Goal: Task Accomplishment & Management: Use online tool/utility

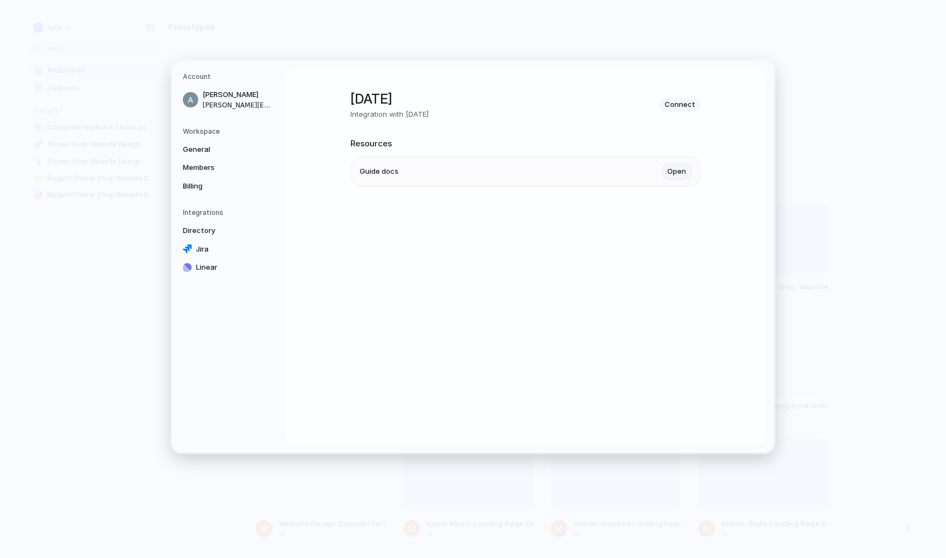
click at [675, 167] on link "Open" at bounding box center [677, 171] width 30 height 16
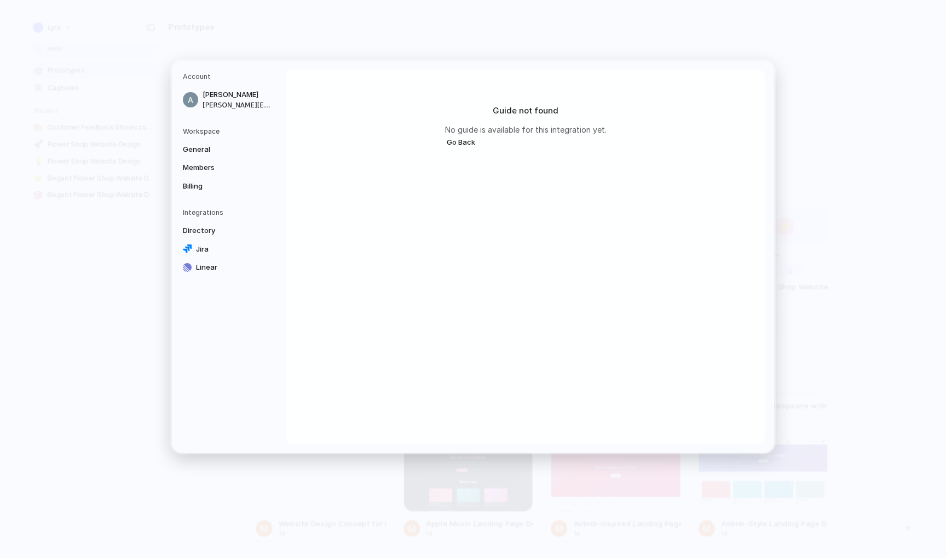
click at [440, 135] on div "Guide not found No guide is available for this integration yet. Go Back" at bounding box center [525, 127] width 205 height 88
click at [460, 141] on button "Go Back" at bounding box center [461, 142] width 32 height 14
click at [682, 110] on button "Connect" at bounding box center [680, 104] width 42 height 14
click at [693, 102] on button "Connect" at bounding box center [680, 104] width 42 height 14
